Goal: Task Accomplishment & Management: Use online tool/utility

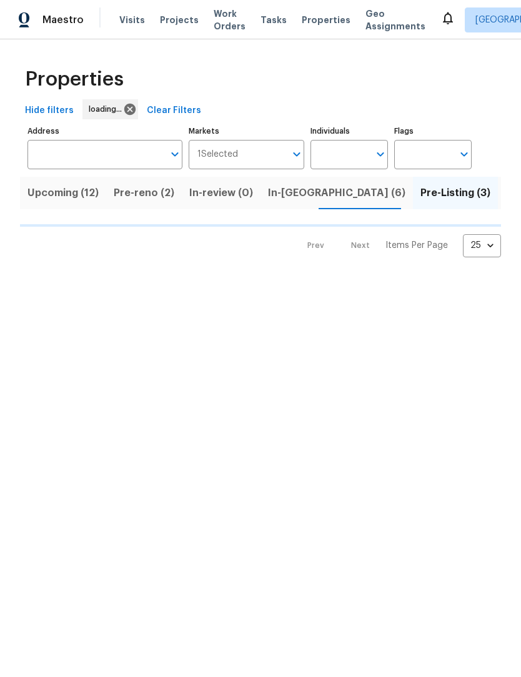
click at [61, 200] on span "Upcoming (12)" at bounding box center [62, 192] width 71 height 17
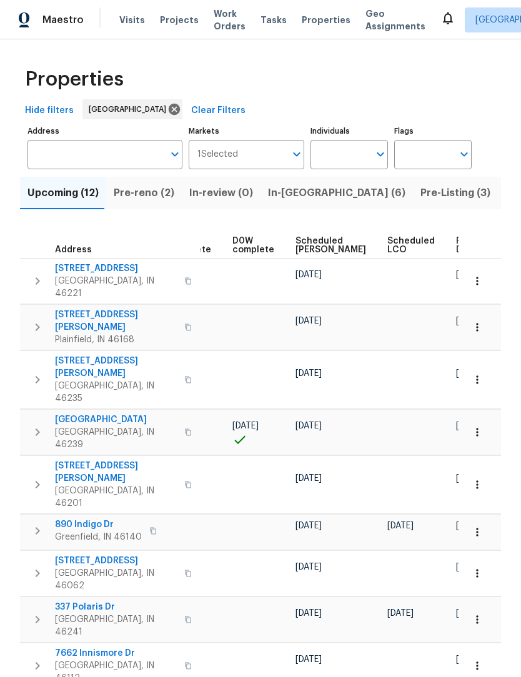
scroll to position [0, 313]
click at [457, 243] on span "Ready Date" at bounding box center [470, 245] width 27 height 17
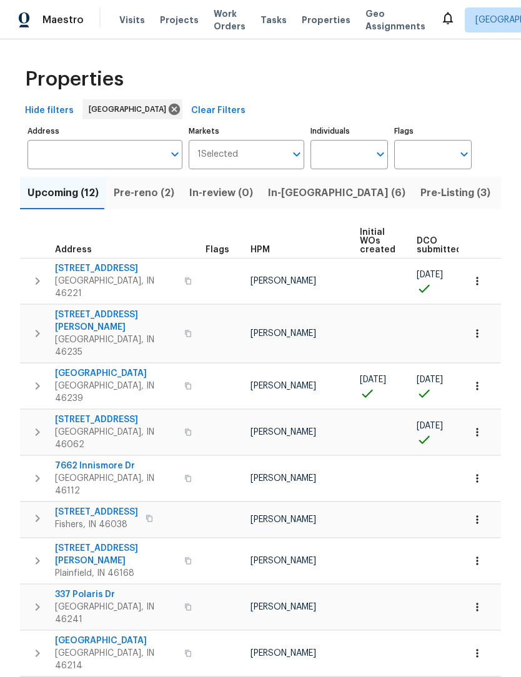
click at [74, 367] on span "[GEOGRAPHIC_DATA]" at bounding box center [116, 373] width 122 height 12
click at [475, 380] on icon "button" at bounding box center [477, 386] width 12 height 12
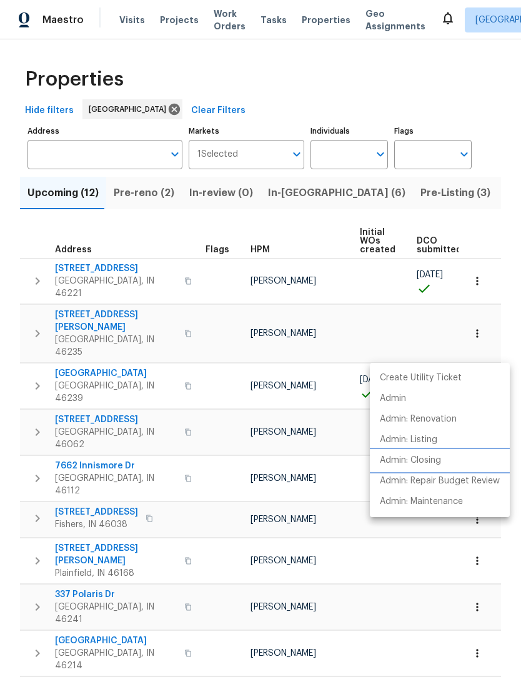
click at [437, 455] on p "Admin: Closing" at bounding box center [410, 460] width 61 height 13
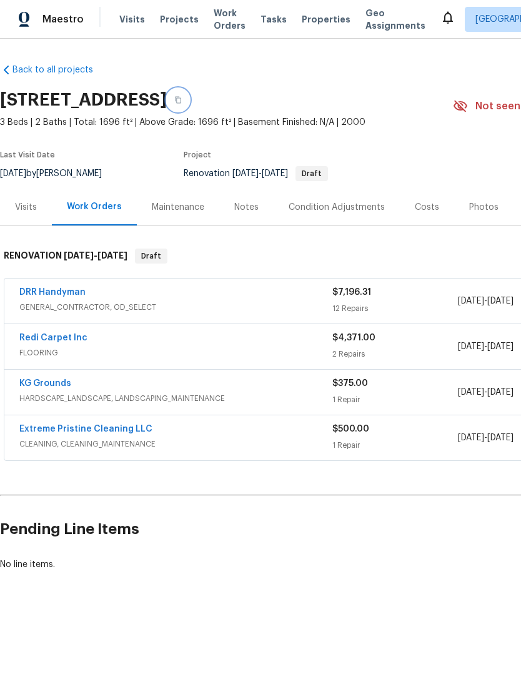
click at [182, 101] on icon "button" at bounding box center [177, 100] width 7 height 7
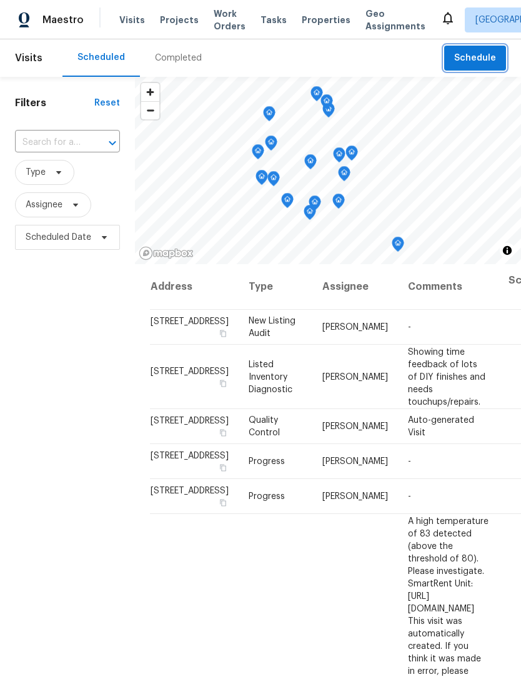
click at [477, 56] on span "Schedule" at bounding box center [475, 59] width 42 height 16
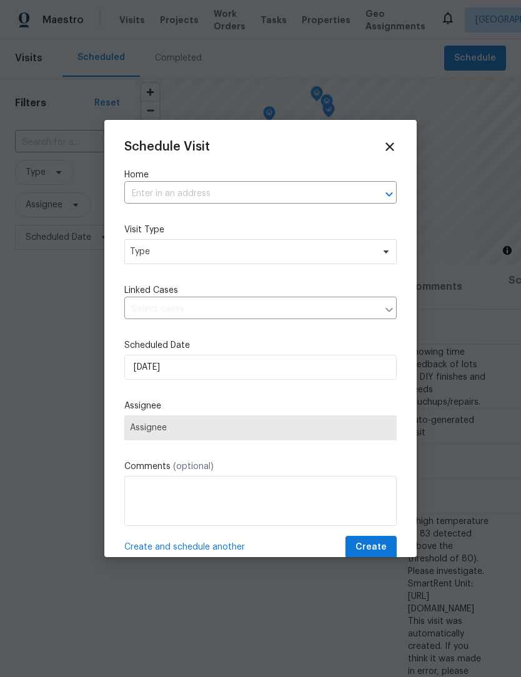
click at [228, 192] on input "text" at bounding box center [242, 193] width 237 height 19
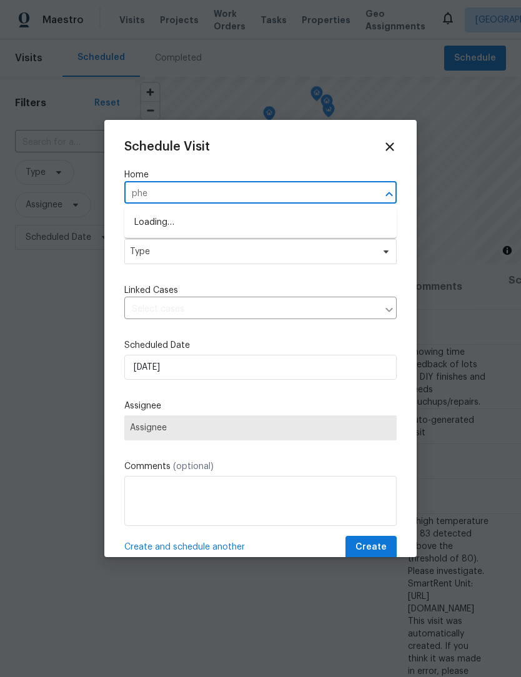
type input "phea"
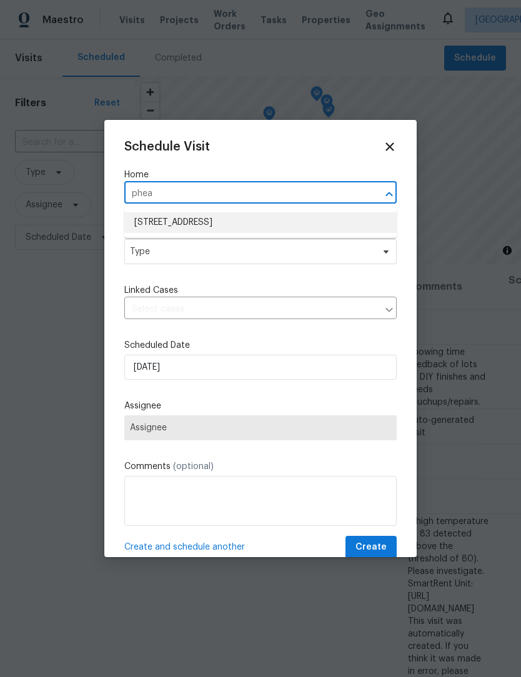
click at [264, 224] on li "2020 Pheasant Run, Westfield, IN 46074" at bounding box center [260, 222] width 272 height 21
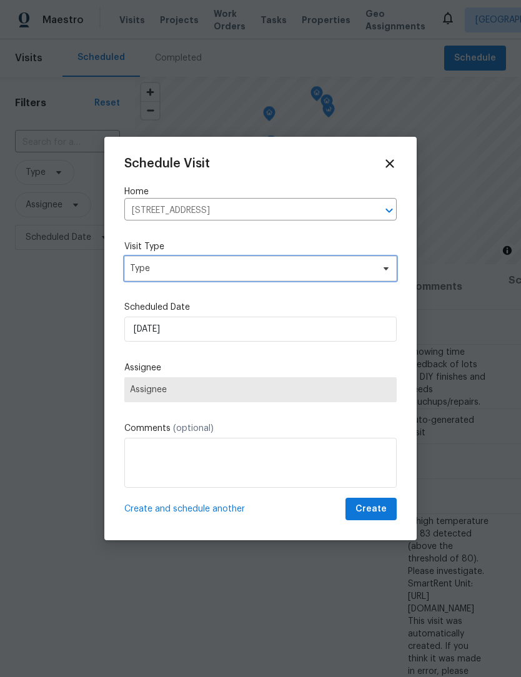
click at [249, 262] on span "Type" at bounding box center [251, 268] width 243 height 12
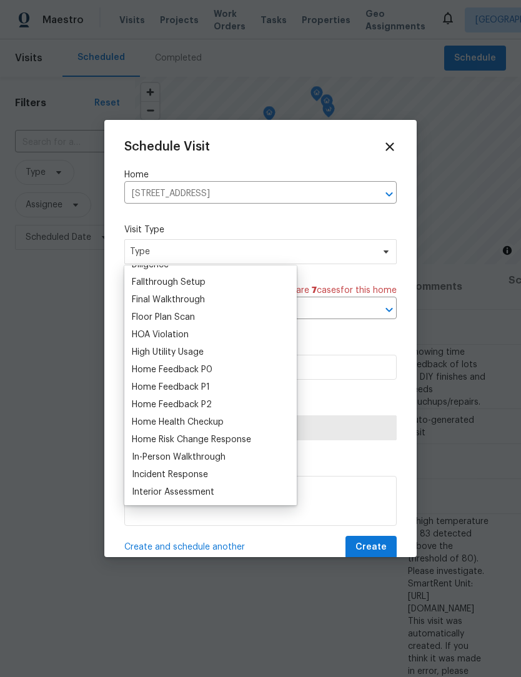
scroll to position [274, 0]
click at [192, 334] on div "Floor Plan Scan" at bounding box center [163, 335] width 63 height 12
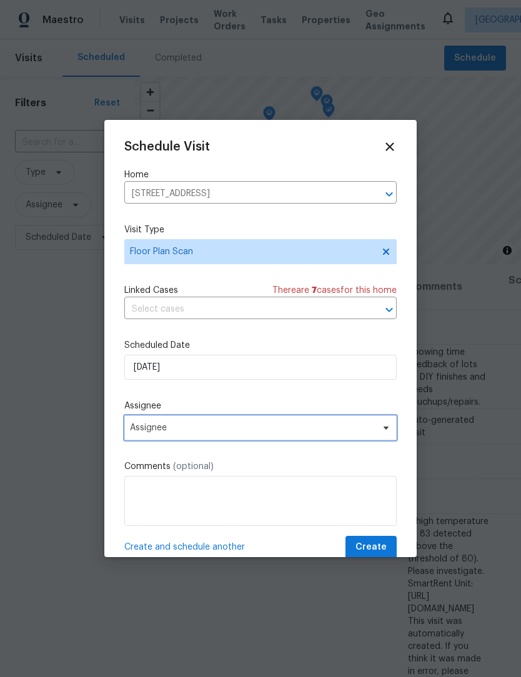
click at [248, 428] on span "Assignee" at bounding box center [252, 428] width 245 height 10
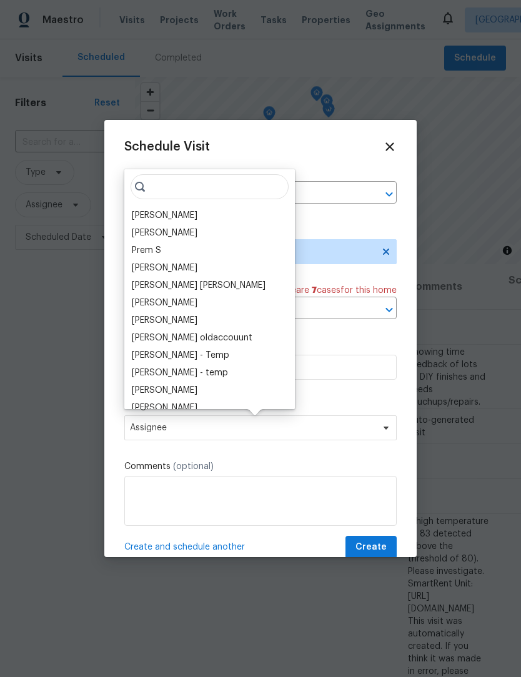
click at [178, 214] on div "[PERSON_NAME]" at bounding box center [165, 215] width 66 height 12
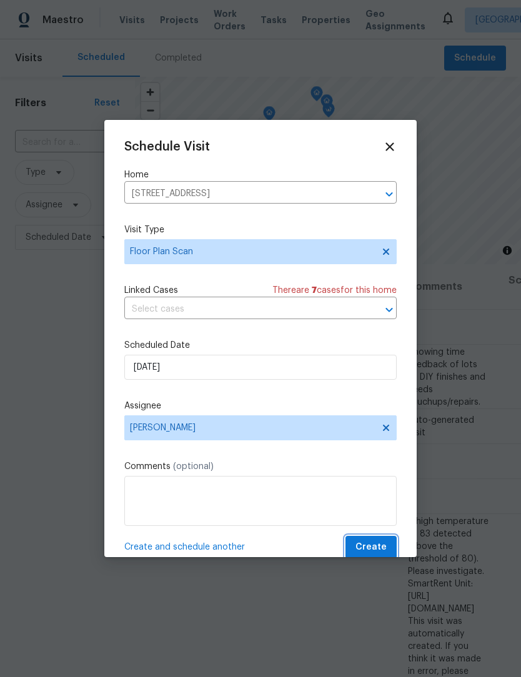
click at [374, 549] on span "Create" at bounding box center [370, 548] width 31 height 16
